Goal: Task Accomplishment & Management: Use online tool/utility

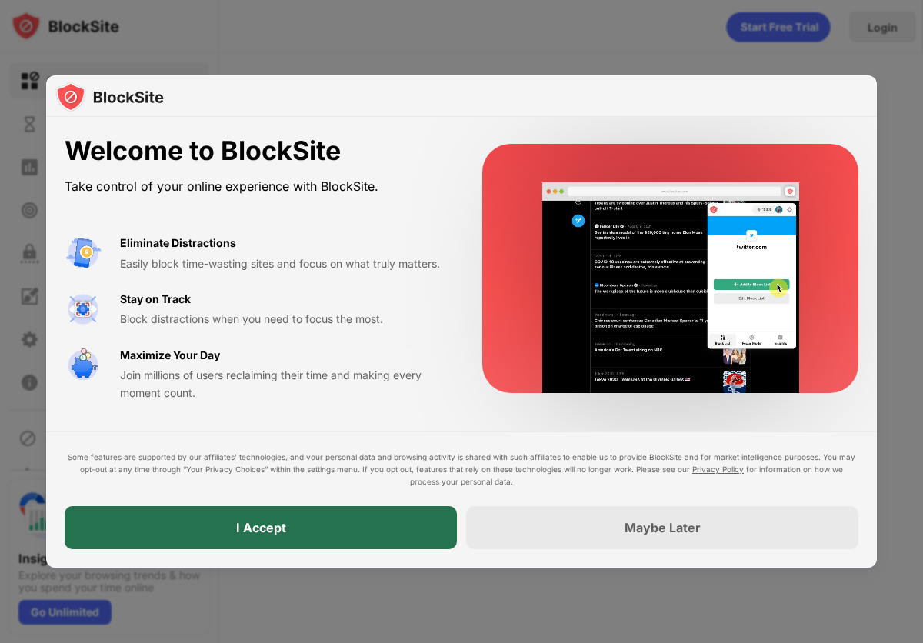
click at [385, 533] on div "I Accept" at bounding box center [261, 527] width 392 height 43
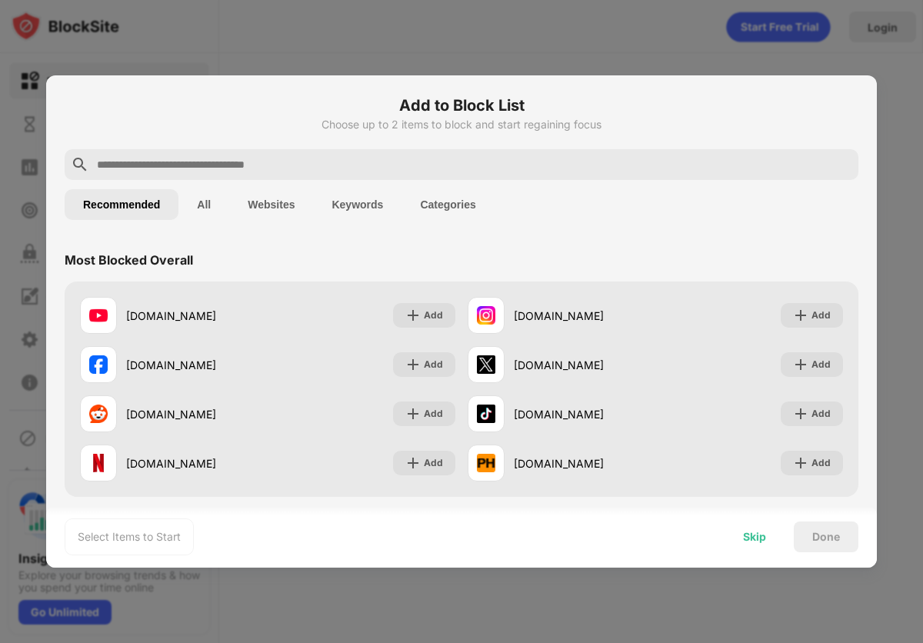
click at [753, 529] on div "Skip" at bounding box center [755, 537] width 60 height 31
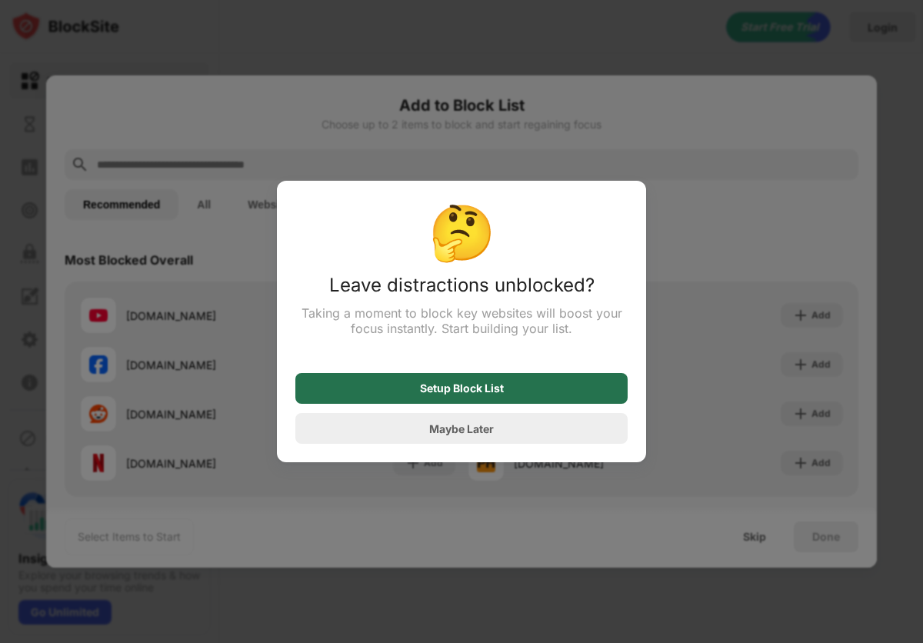
click at [514, 399] on div "Setup Block List" at bounding box center [461, 388] width 332 height 31
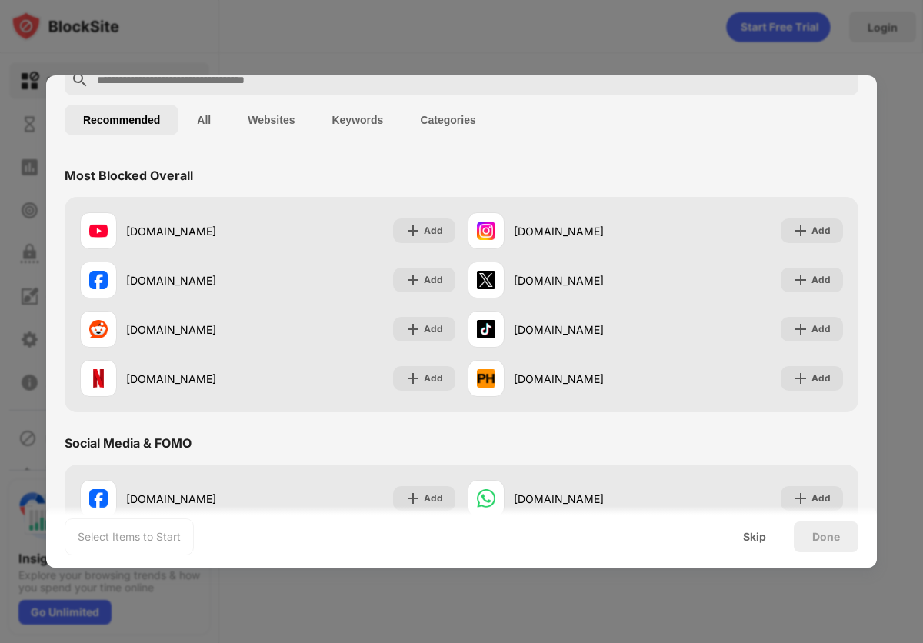
scroll to position [41, 0]
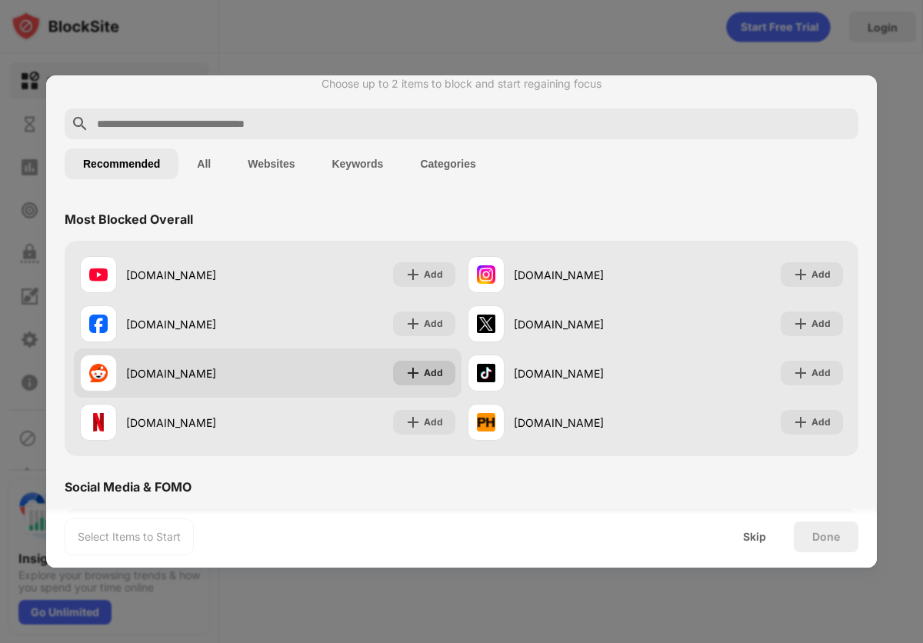
click at [422, 372] on div "Add" at bounding box center [424, 373] width 62 height 25
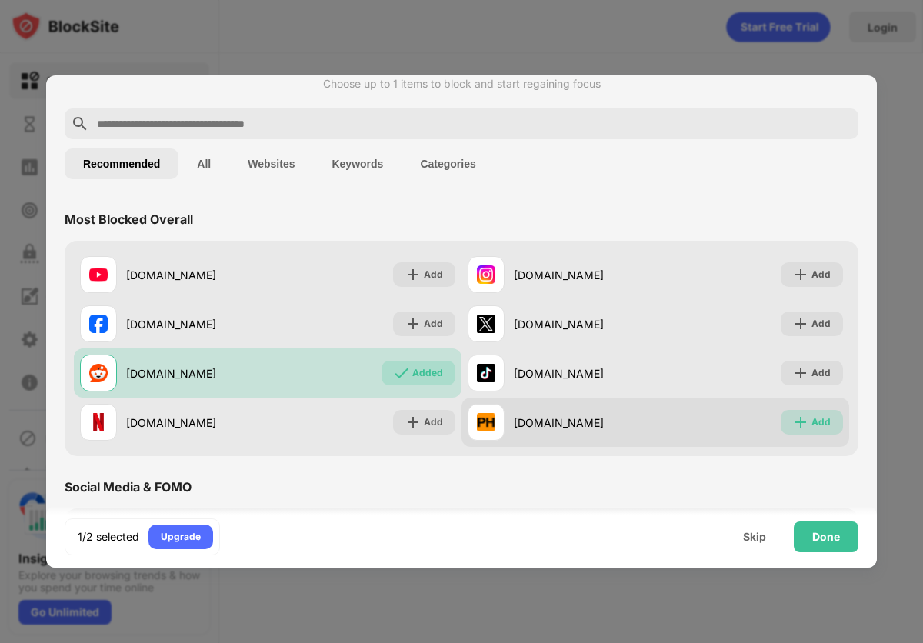
click at [824, 426] on div "Add" at bounding box center [821, 422] width 19 height 15
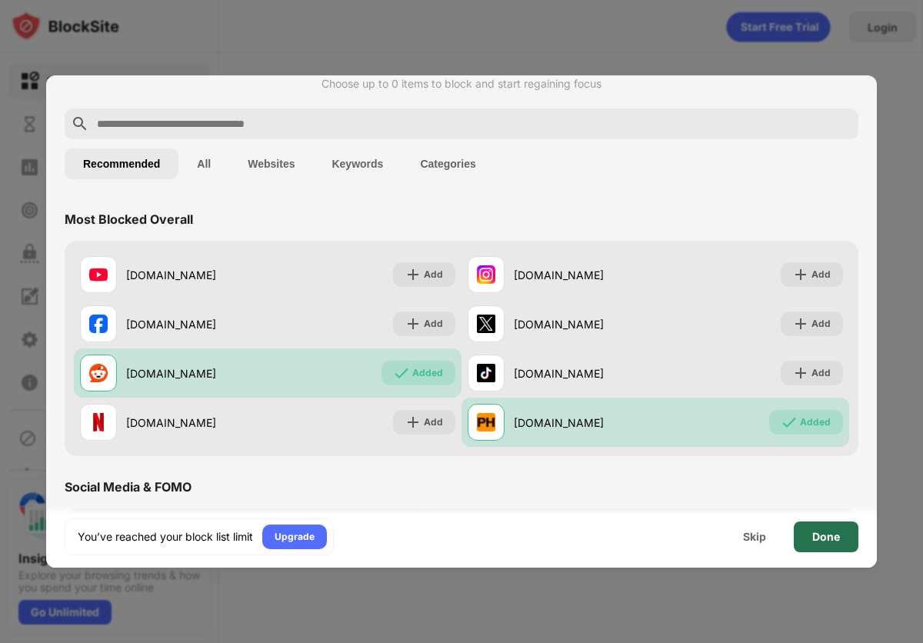
click at [834, 541] on div "Done" at bounding box center [827, 537] width 28 height 12
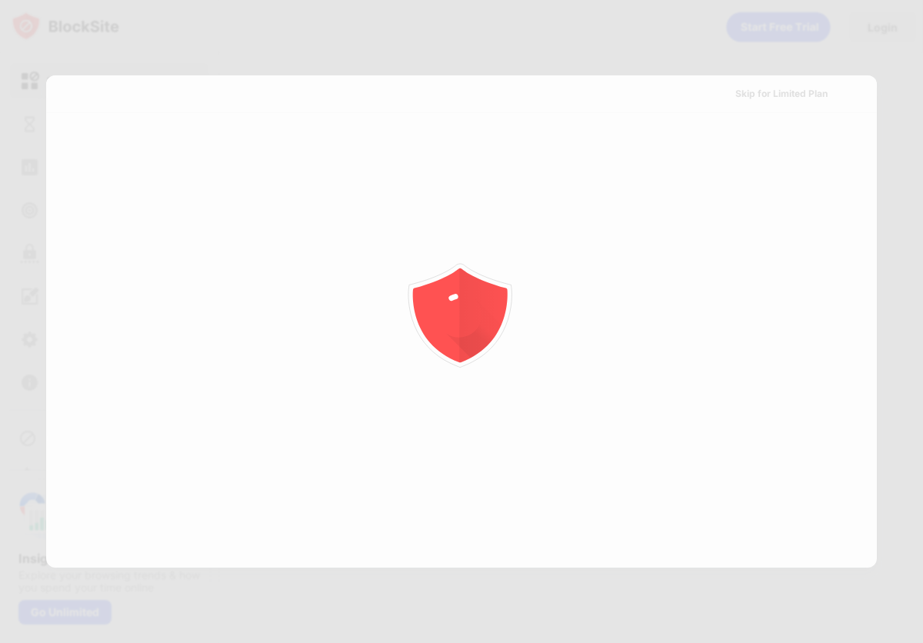
scroll to position [0, 0]
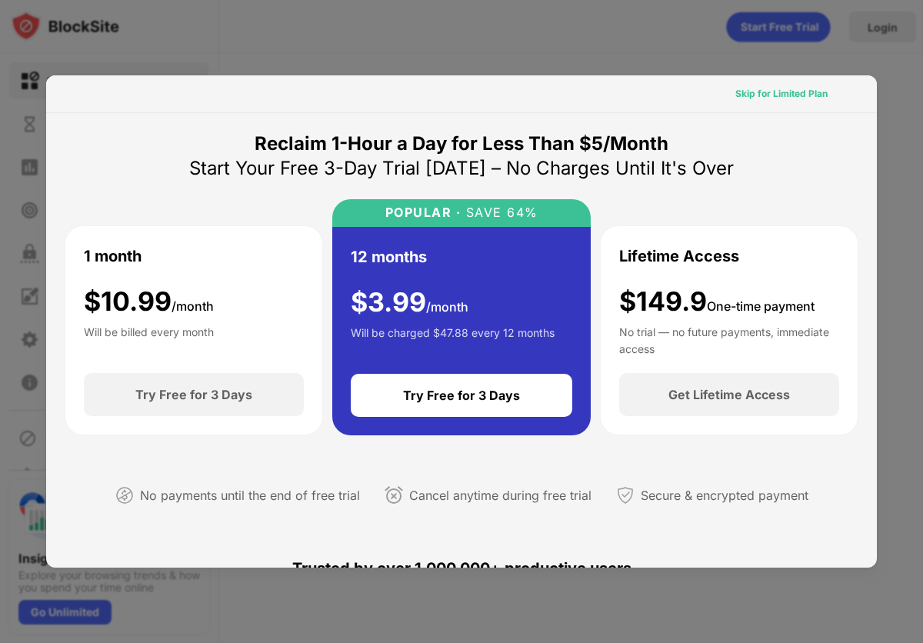
click at [806, 96] on div "Skip for Limited Plan" at bounding box center [782, 93] width 92 height 15
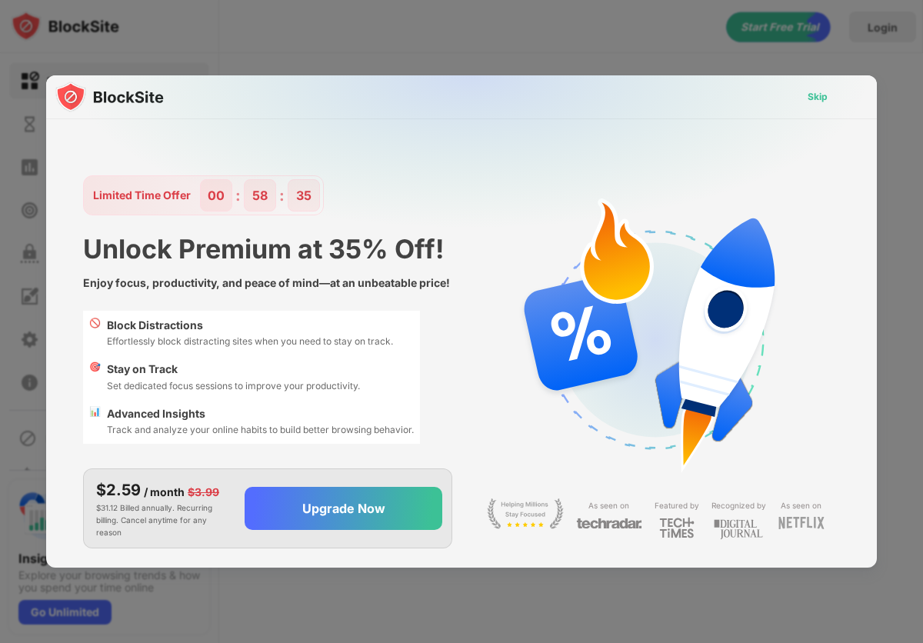
click at [827, 97] on div "Skip" at bounding box center [818, 96] width 20 height 15
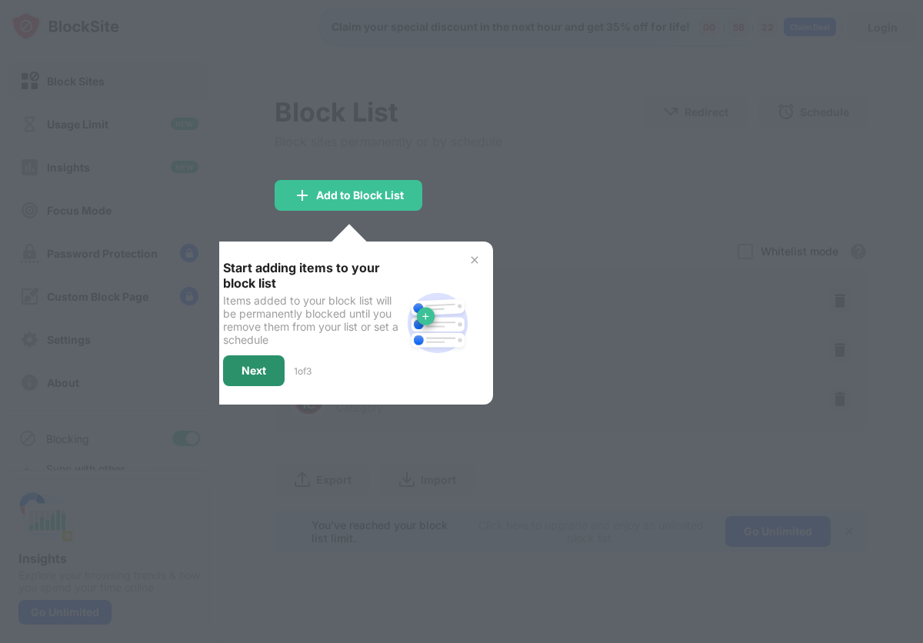
click at [265, 372] on div "Next" at bounding box center [254, 371] width 25 height 12
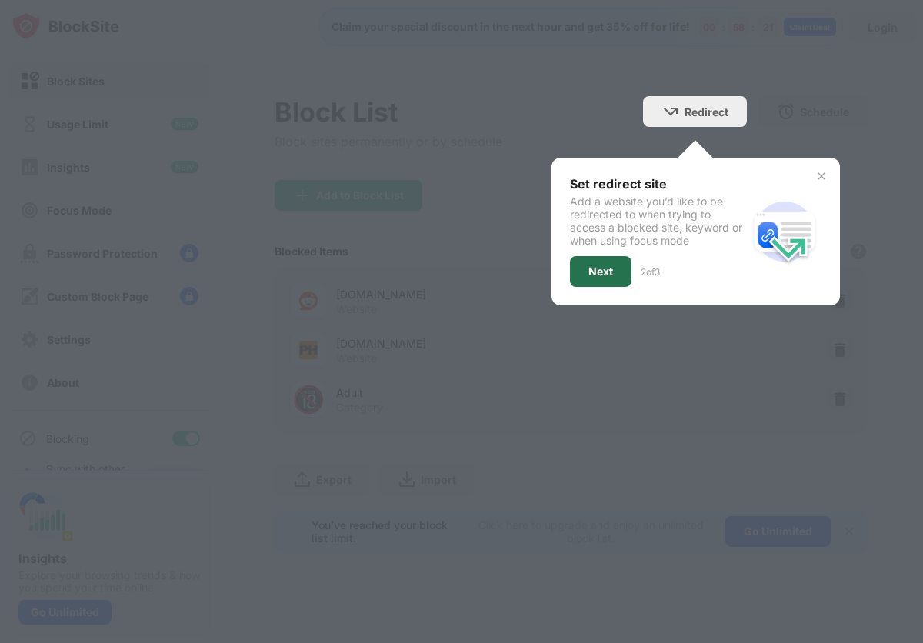
click at [610, 270] on div "Next" at bounding box center [601, 271] width 25 height 12
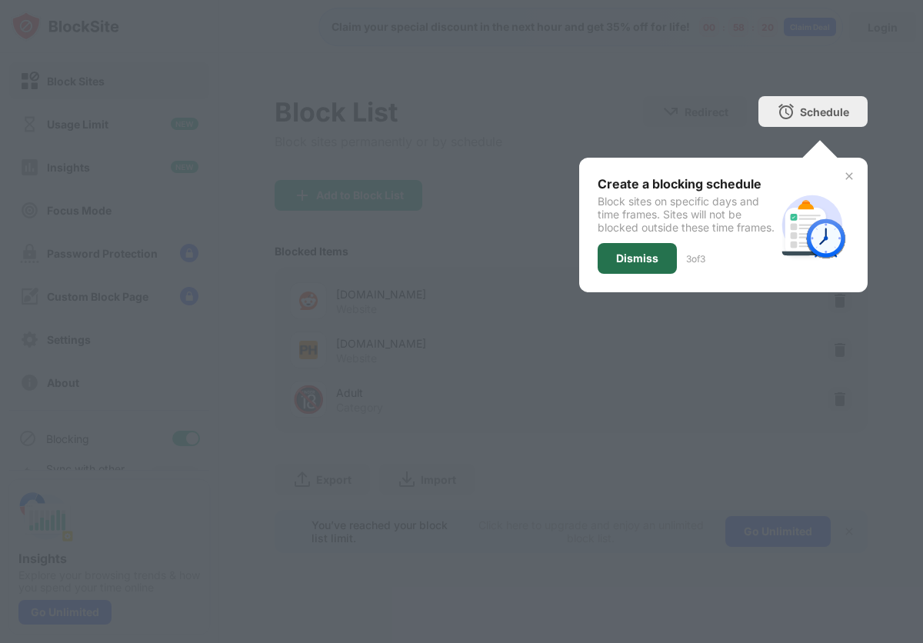
click at [642, 265] on div "Dismiss" at bounding box center [637, 258] width 42 height 12
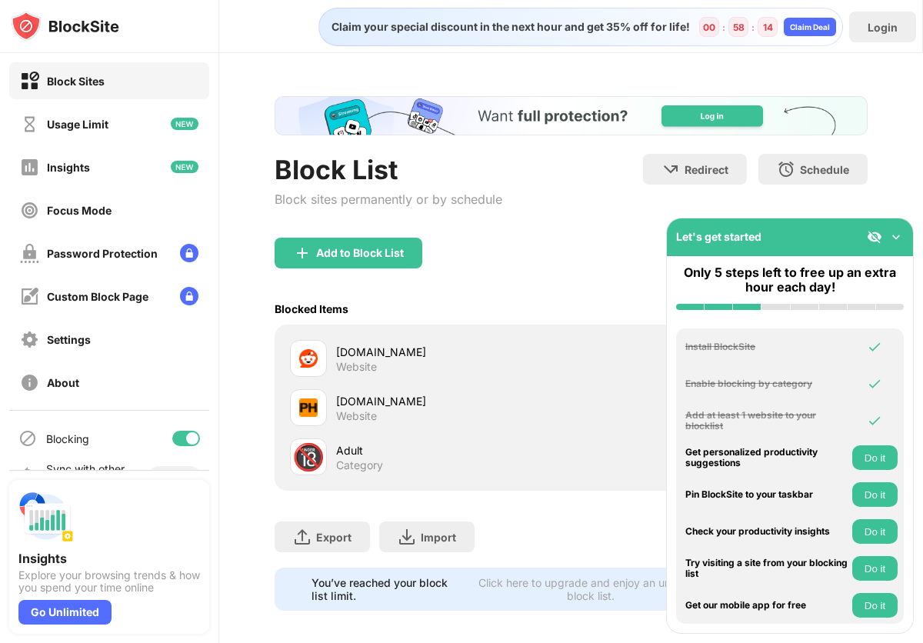
click at [895, 232] on img at bounding box center [896, 236] width 15 height 15
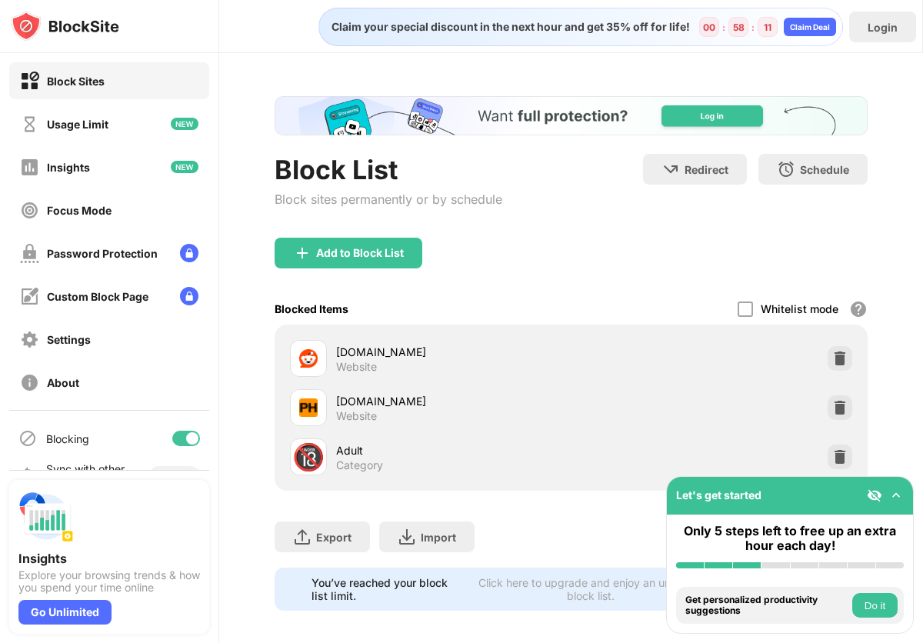
scroll to position [10, 0]
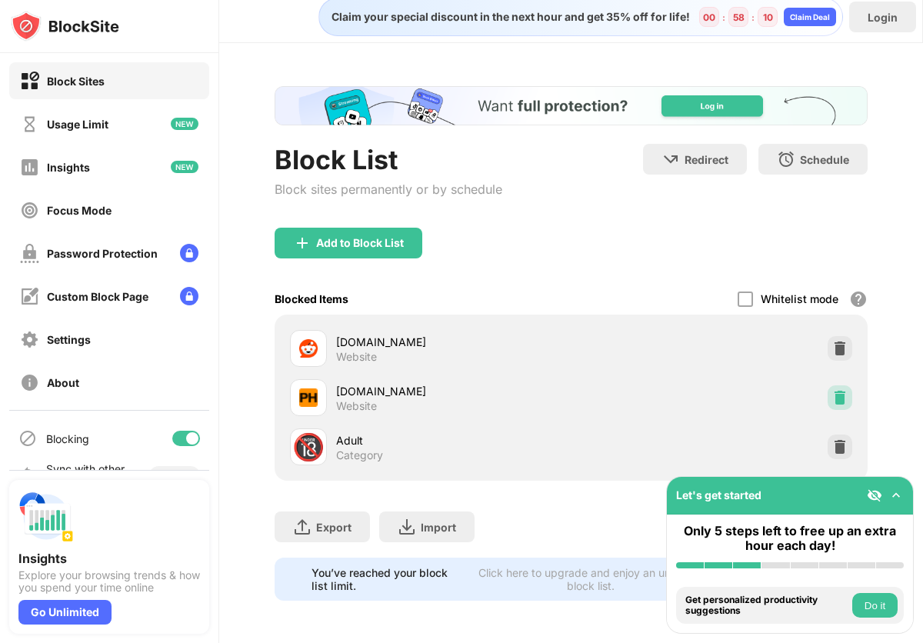
click at [842, 394] on img at bounding box center [840, 397] width 15 height 15
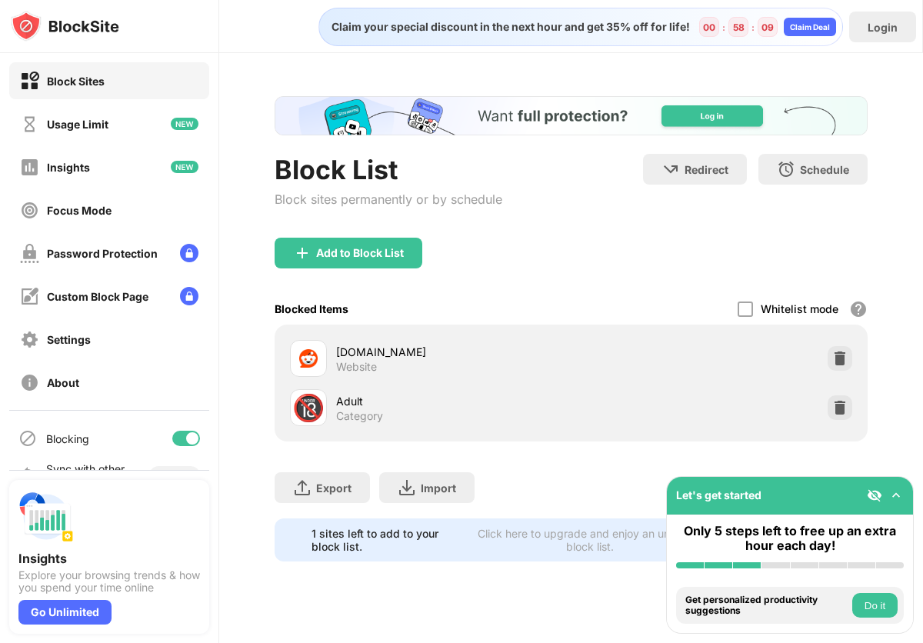
scroll to position [0, 0]
click at [683, 252] on div "Add to Block List" at bounding box center [571, 265] width 593 height 55
